Goal: Task Accomplishment & Management: Use online tool/utility

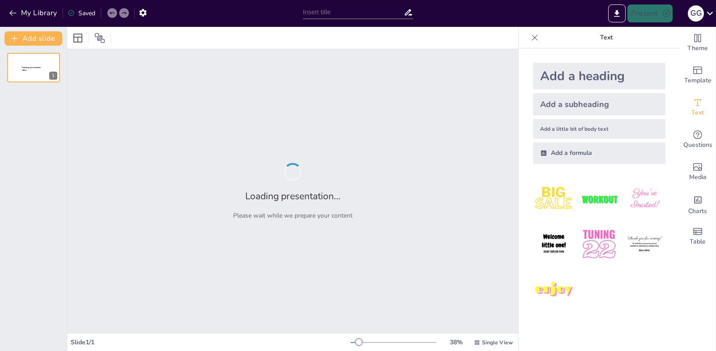
type input "Компьютердің Негізгі Конфигурациялары: Дұрыс Жауапты Таңдау"
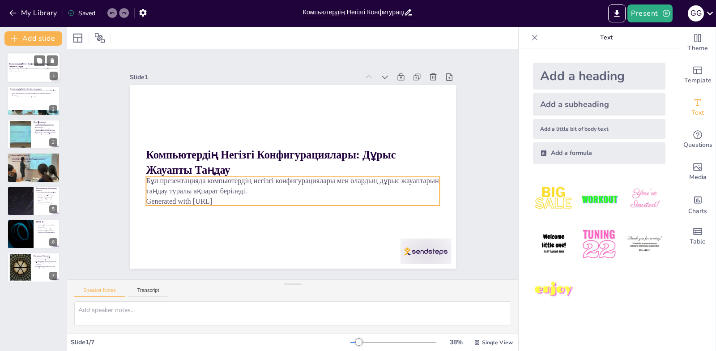
click at [39, 72] on p "Generated with [URL]" at bounding box center [33, 72] width 48 height 2
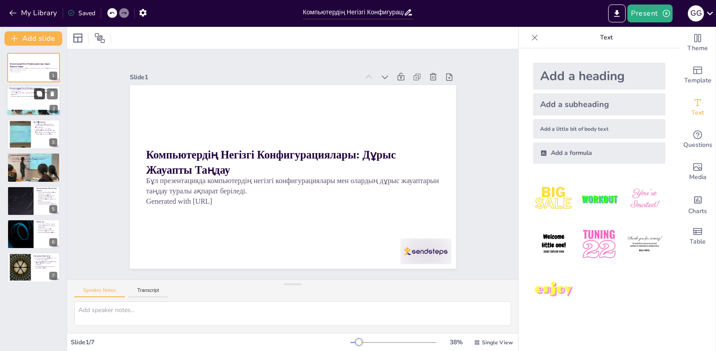
click at [39, 97] on icon at bounding box center [39, 94] width 6 height 6
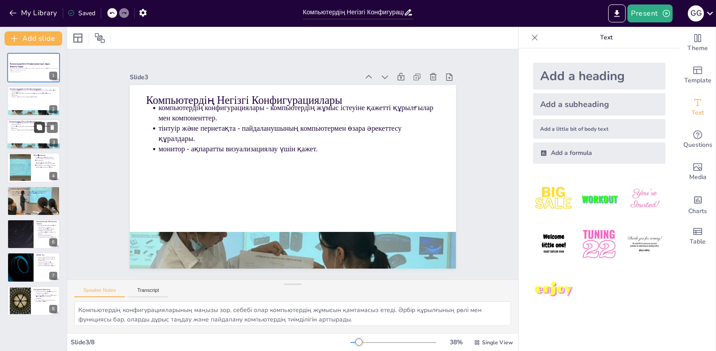
click at [35, 130] on button at bounding box center [39, 127] width 11 height 11
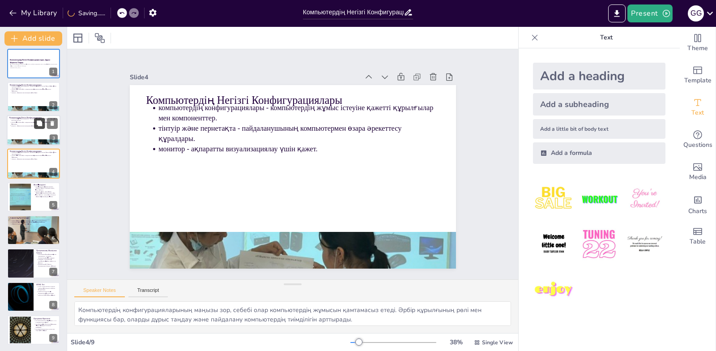
scroll to position [5, 0]
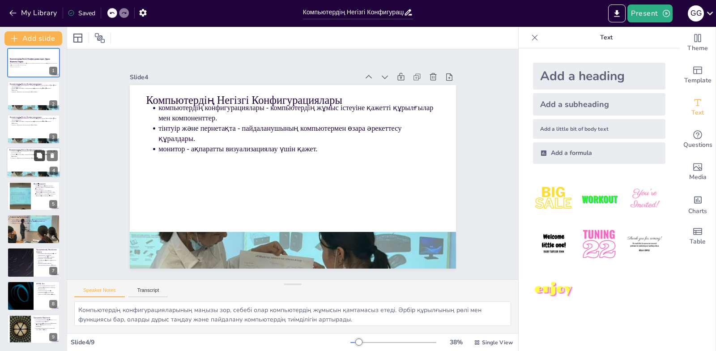
click at [34, 157] on button at bounding box center [39, 155] width 11 height 11
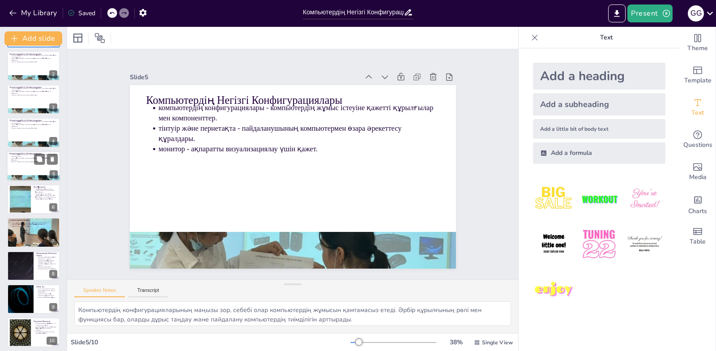
scroll to position [38, 0]
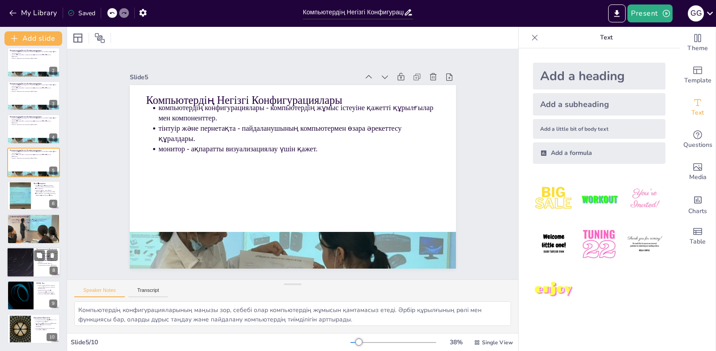
click at [22, 261] on div at bounding box center [20, 262] width 54 height 30
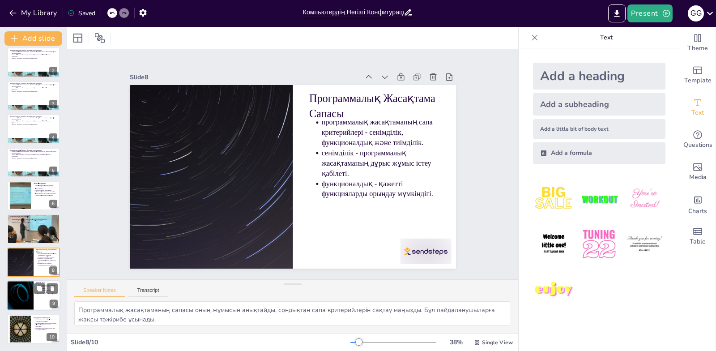
click at [22, 282] on div at bounding box center [20, 295] width 54 height 30
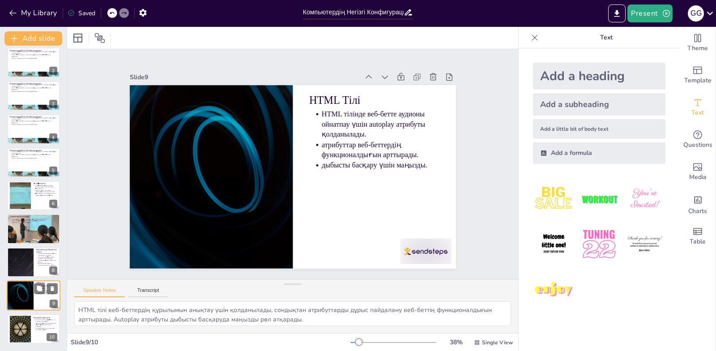
click at [24, 306] on div at bounding box center [20, 295] width 54 height 30
click at [24, 294] on div at bounding box center [20, 295] width 54 height 30
click at [30, 329] on div at bounding box center [20, 328] width 48 height 27
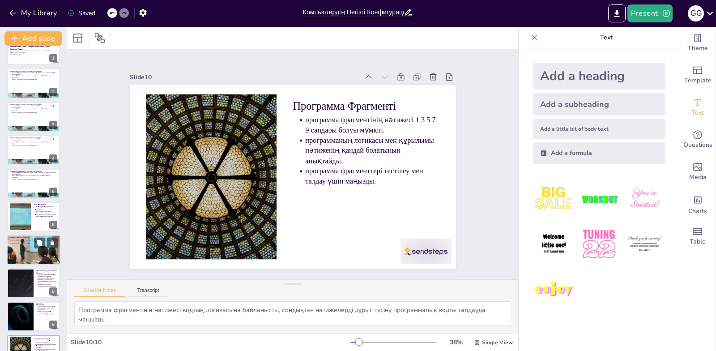
scroll to position [0, 0]
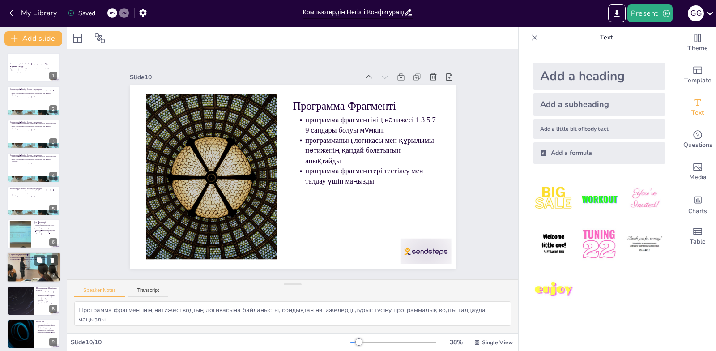
click at [24, 270] on div at bounding box center [34, 267] width 54 height 40
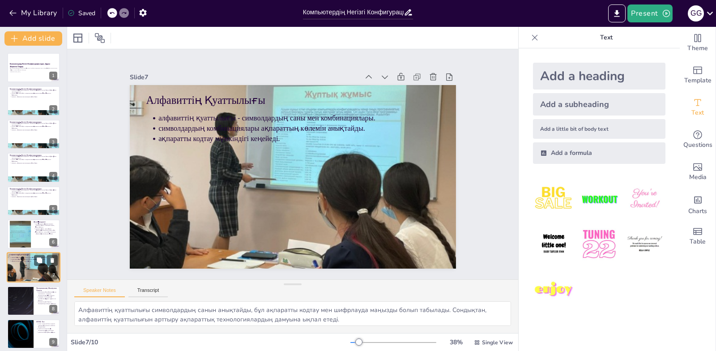
scroll to position [38, 0]
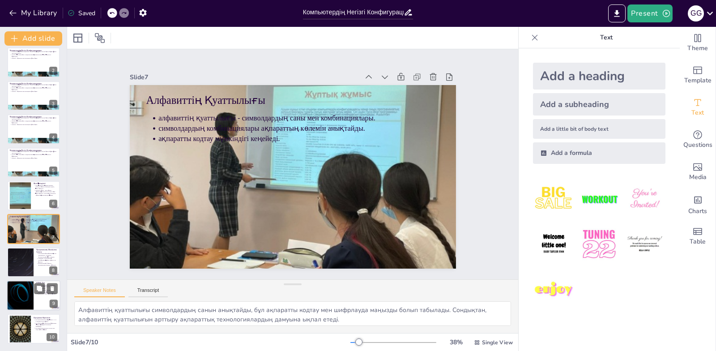
click at [31, 295] on div at bounding box center [20, 295] width 54 height 30
type textarea "HTML тілі веб-беттердің құрылымын анықтау үшін қолданылады, сондықтан атрибутта…"
